Goal: Check status: Check status

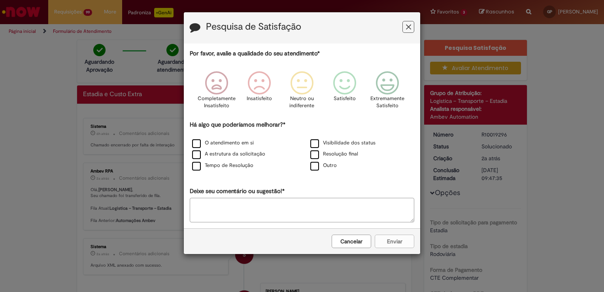
click at [409, 28] on icon "Feedback" at bounding box center [408, 27] width 5 height 8
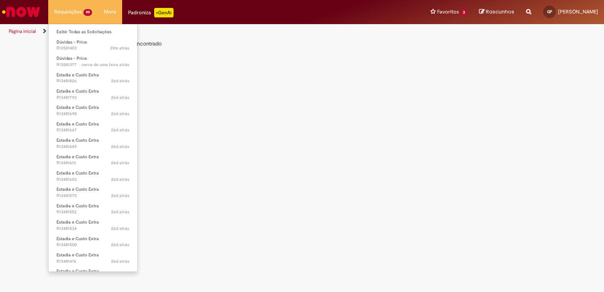
click at [62, 10] on li "Requisições 99 Exibir Todas as Solicitações Dúvidas - Price 39m atrás 39 minuto…" at bounding box center [73, 12] width 50 height 24
click at [76, 32] on link "Exibir Todas as Solicitações" at bounding box center [93, 32] width 89 height 9
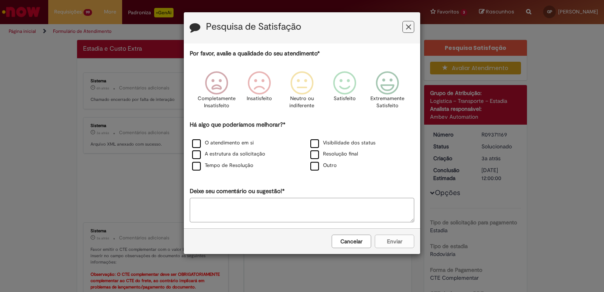
click at [412, 30] on button "Feedback" at bounding box center [409, 27] width 12 height 12
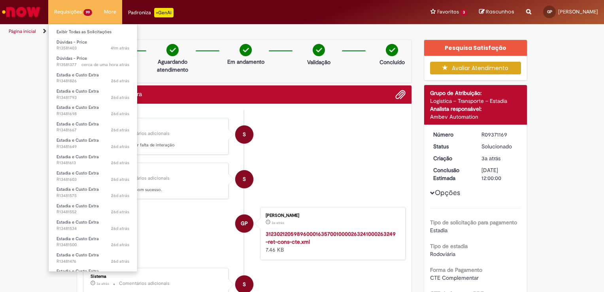
click at [70, 13] on li "Requisições 99 Exibir Todas as Solicitações Dúvidas - Price 41m atrás 41 minuto…" at bounding box center [73, 12] width 50 height 24
click at [87, 33] on link "Exibir Todas as Solicitações" at bounding box center [93, 32] width 89 height 9
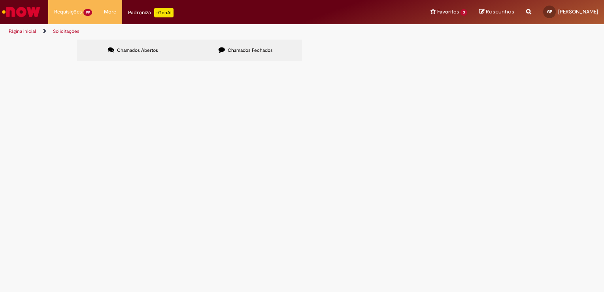
click at [261, 51] on span "Chamados Fechados" at bounding box center [250, 50] width 45 height 6
click at [0, 0] on input "Pesquisar" at bounding box center [0, 0] width 0 height 0
paste input "*********"
type input "*********"
click at [0, 0] on span "Pesquisar" at bounding box center [0, 0] width 0 height 0
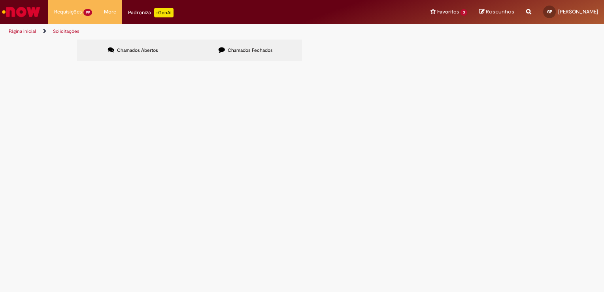
click at [0, 0] on span "Estadia e Custo Extra" at bounding box center [0, 0] width 0 height 0
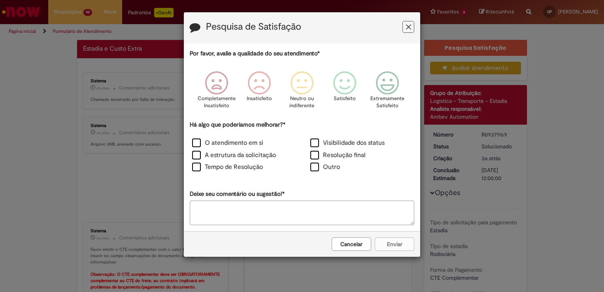
click at [410, 29] on icon "Feedback" at bounding box center [408, 27] width 5 height 8
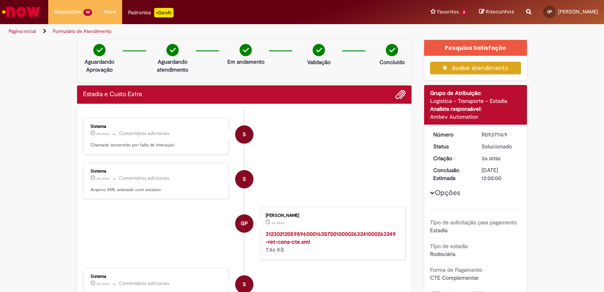
drag, startPoint x: 482, startPoint y: 133, endPoint x: 501, endPoint y: 135, distance: 19.8
click at [503, 135] on div "R09371169" at bounding box center [500, 134] width 37 height 8
copy div "R09371169"
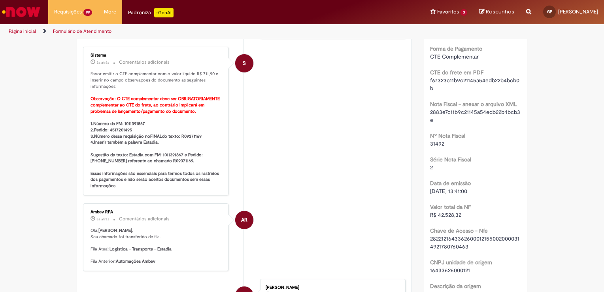
scroll to position [237, 0]
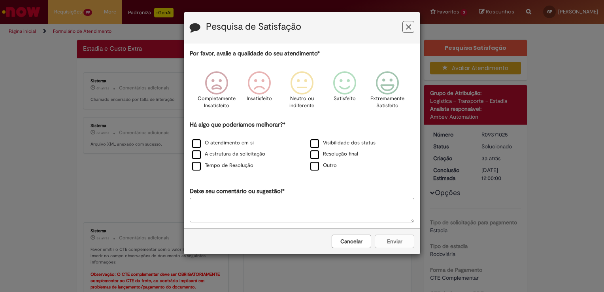
click at [407, 26] on icon "Feedback" at bounding box center [408, 27] width 5 height 8
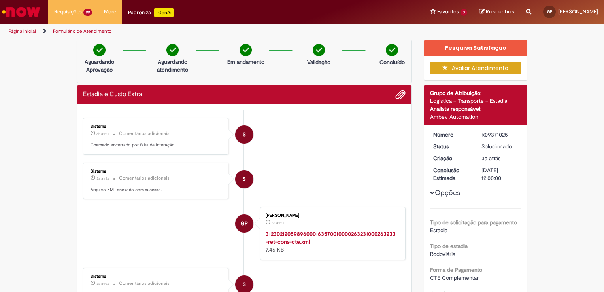
drag, startPoint x: 488, startPoint y: 134, endPoint x: 495, endPoint y: 134, distance: 7.5
click at [496, 134] on div "R09371025" at bounding box center [500, 134] width 37 height 8
drag, startPoint x: 495, startPoint y: 134, endPoint x: 489, endPoint y: 135, distance: 6.5
click at [489, 135] on div "R09371025" at bounding box center [500, 134] width 37 height 8
click at [482, 135] on div "R09371025" at bounding box center [500, 134] width 37 height 8
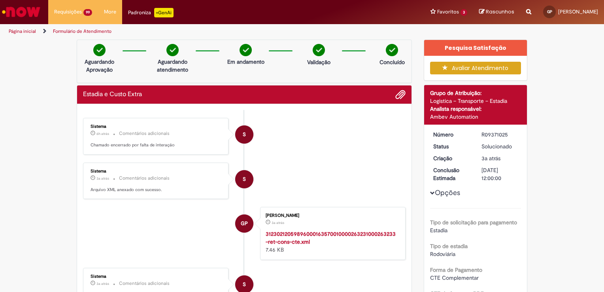
click at [470, 136] on dt "Número" at bounding box center [451, 134] width 49 height 8
drag, startPoint x: 478, startPoint y: 133, endPoint x: 504, endPoint y: 132, distance: 26.5
click at [505, 132] on dd "R09371025" at bounding box center [500, 134] width 49 height 8
copy div "R09371025"
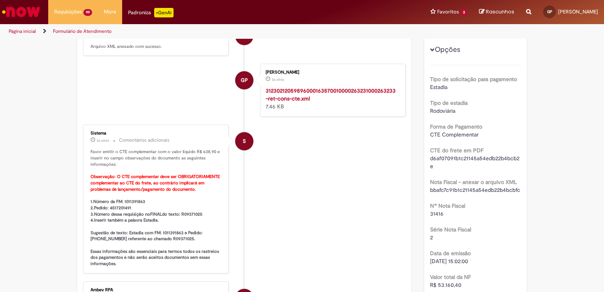
scroll to position [119, 0]
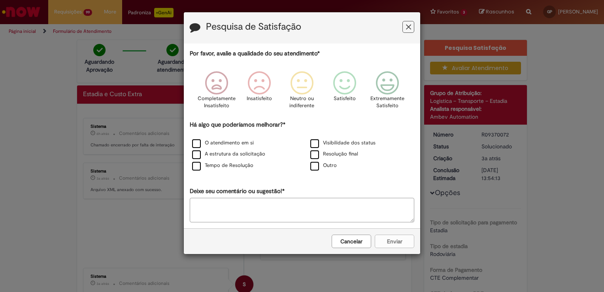
click at [411, 27] on icon "Feedback" at bounding box center [408, 27] width 5 height 8
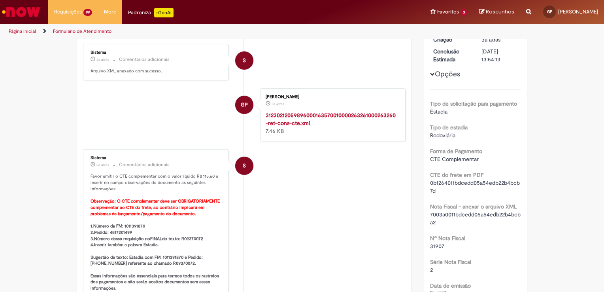
scroll to position [158, 0]
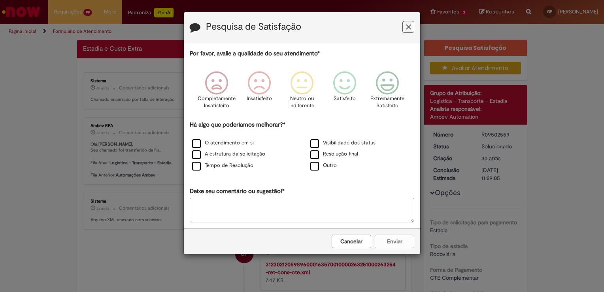
click at [407, 25] on icon "Feedback" at bounding box center [408, 27] width 5 height 8
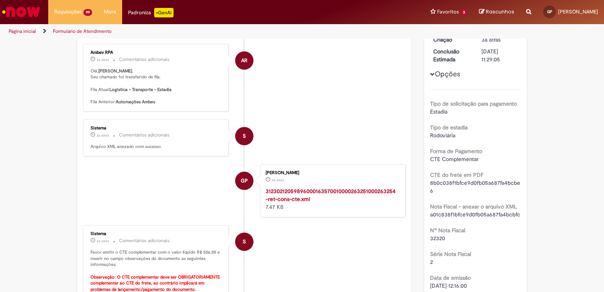
scroll to position [198, 0]
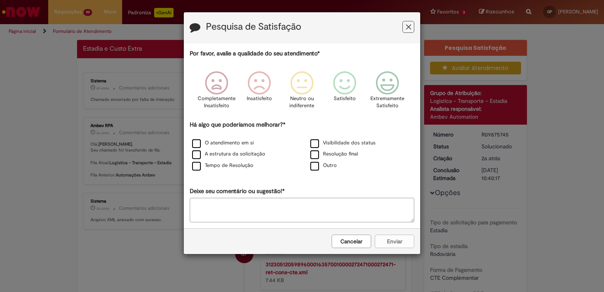
click at [410, 26] on icon "Feedback" at bounding box center [408, 27] width 5 height 8
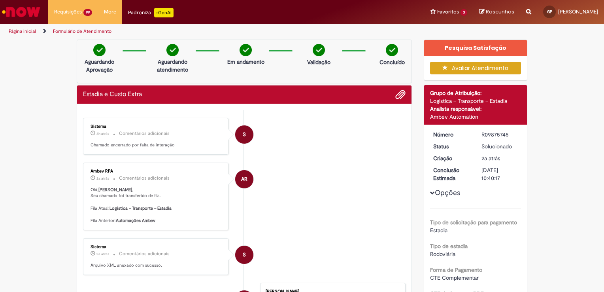
drag, startPoint x: 483, startPoint y: 132, endPoint x: 506, endPoint y: 133, distance: 23.3
click at [507, 133] on div "R09875745" at bounding box center [500, 134] width 37 height 8
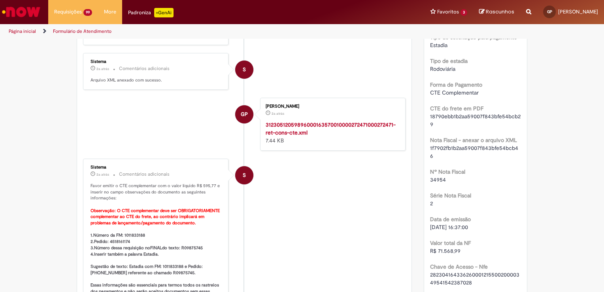
scroll to position [198, 0]
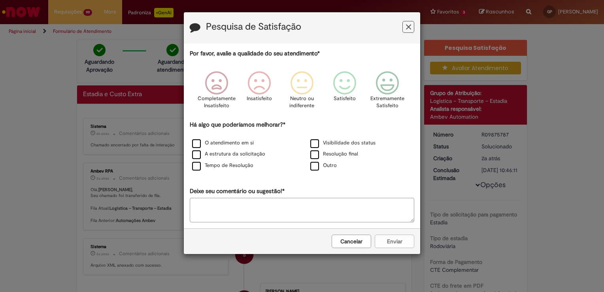
drag, startPoint x: 409, startPoint y: 28, endPoint x: 412, endPoint y: 84, distance: 56.6
click at [409, 28] on icon "Feedback" at bounding box center [408, 27] width 5 height 8
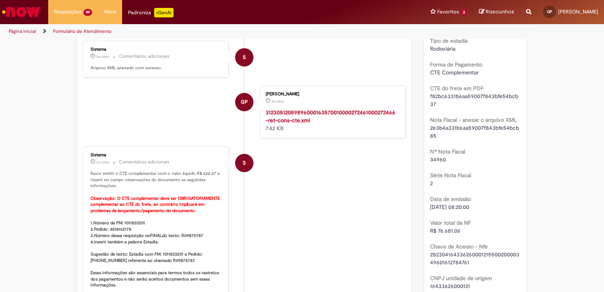
scroll to position [198, 0]
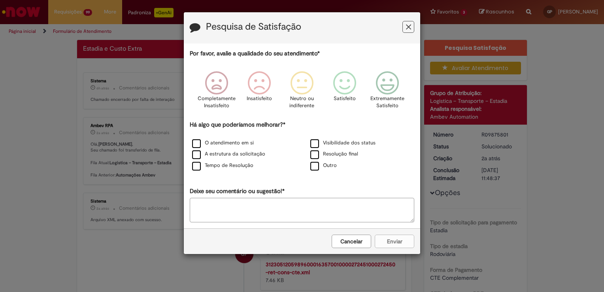
click at [409, 25] on button "Feedback" at bounding box center [409, 27] width 12 height 12
click at [403, 29] on button "Feedback" at bounding box center [409, 27] width 12 height 12
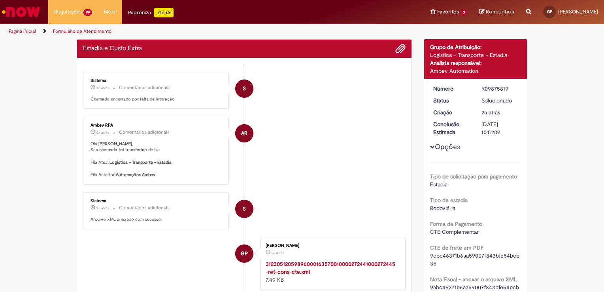
scroll to position [40, 0]
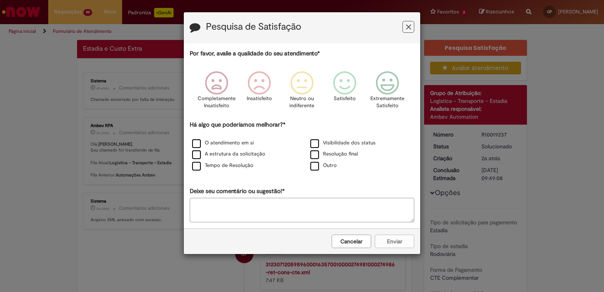
click at [408, 27] on icon "Feedback" at bounding box center [408, 27] width 5 height 8
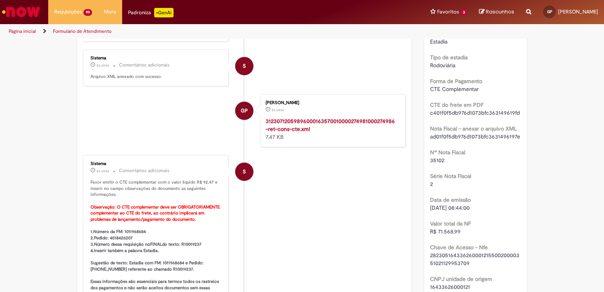
scroll to position [198, 0]
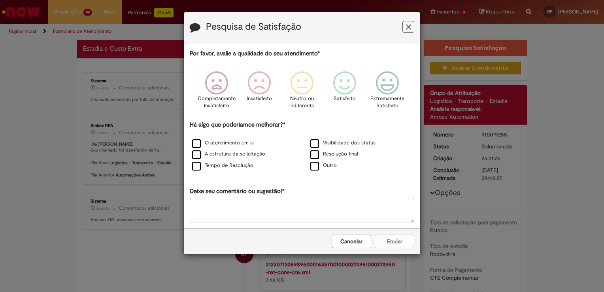
click at [409, 27] on icon "Feedback" at bounding box center [408, 27] width 5 height 8
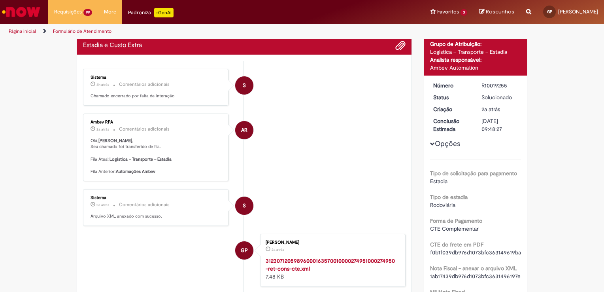
scroll to position [40, 0]
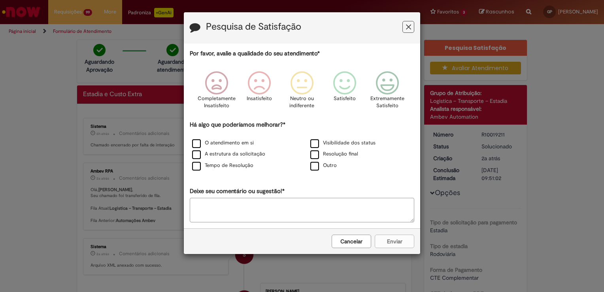
click at [406, 29] on icon "Feedback" at bounding box center [408, 27] width 5 height 8
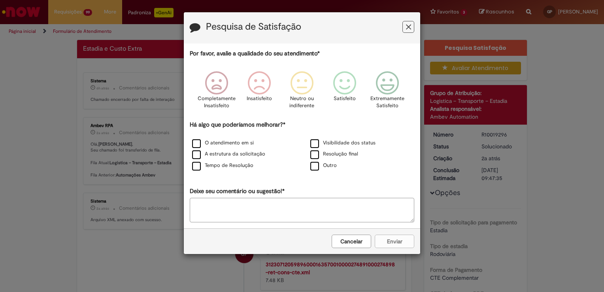
click at [410, 23] on icon "Feedback" at bounding box center [408, 27] width 5 height 8
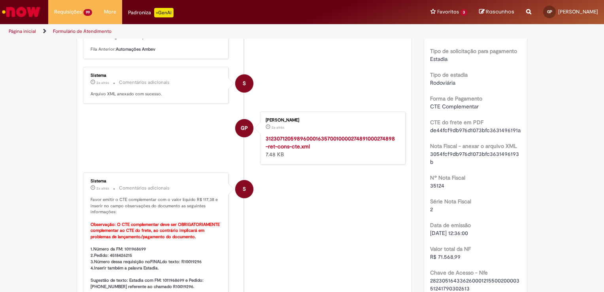
scroll to position [198, 0]
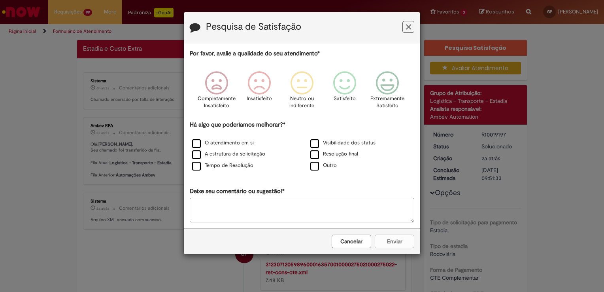
click at [411, 29] on button "Feedback" at bounding box center [409, 27] width 12 height 12
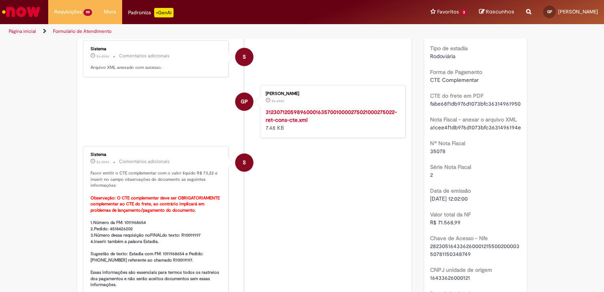
scroll to position [237, 0]
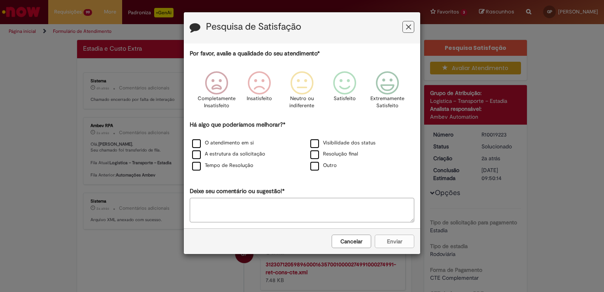
click at [408, 27] on icon "Feedback" at bounding box center [408, 27] width 5 height 8
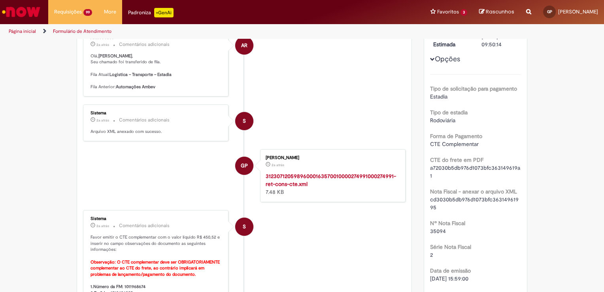
scroll to position [237, 0]
